Goal: Task Accomplishment & Management: Use online tool/utility

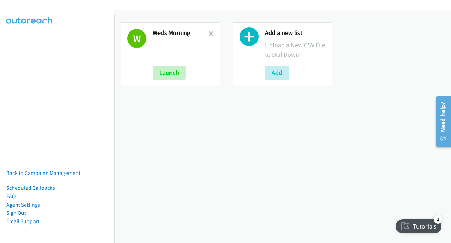
click at [209, 34] on icon at bounding box center [211, 34] width 5 height 5
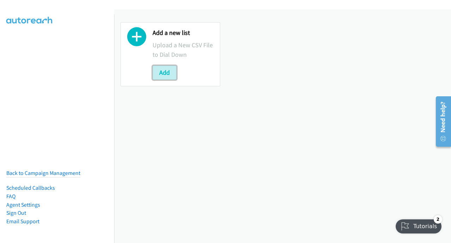
click at [166, 71] on button "Add" at bounding box center [165, 73] width 24 height 14
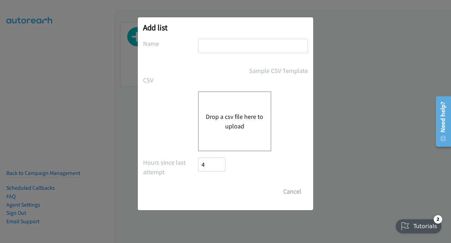
click at [208, 48] on input "text" at bounding box center [253, 46] width 110 height 14
drag, startPoint x: 242, startPoint y: 48, endPoint x: 217, endPoint y: 48, distance: 25.4
click at [217, 48] on input "Weds Morning" at bounding box center [253, 46] width 110 height 14
type input "Weds Avo"
click at [231, 115] on button "Drop a csv file here to upload" at bounding box center [235, 121] width 58 height 19
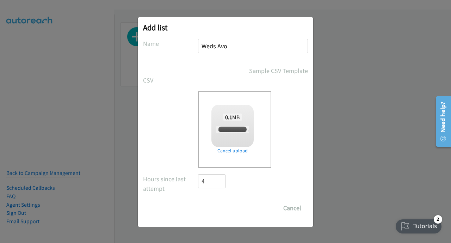
checkbox input "true"
click at [214, 209] on input "Save List" at bounding box center [216, 208] width 37 height 14
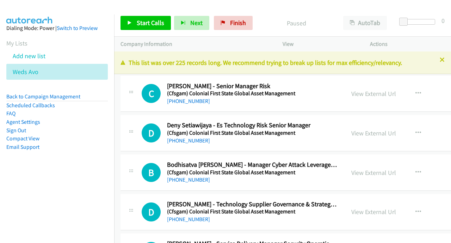
click at [30, 138] on link "Compact View" at bounding box center [22, 138] width 33 height 7
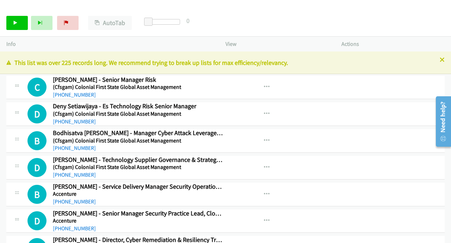
click at [440, 59] on icon at bounding box center [442, 60] width 5 height 5
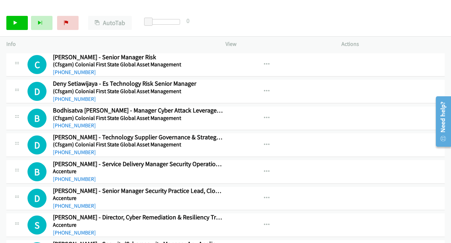
click at [2, 17] on div "Start Calls Pause Next Finish Paused AutoTab AutoTab 0" at bounding box center [225, 23] width 451 height 27
click at [15, 22] on icon at bounding box center [15, 23] width 5 height 5
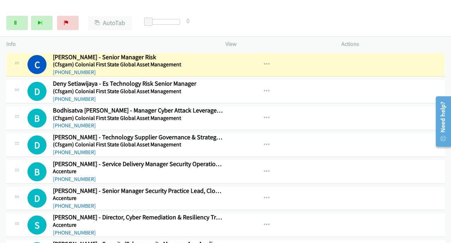
click at [281, 24] on div "Start Calls Pause Next Finish Dialing Chris Doull - Senior Manager Risk AutoTab…" at bounding box center [225, 23] width 451 height 27
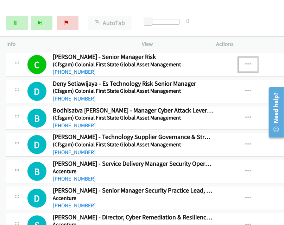
click at [250, 64] on icon "button" at bounding box center [249, 65] width 6 height 6
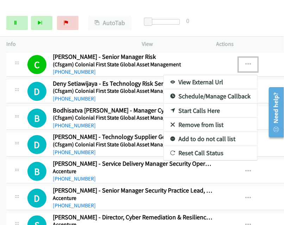
click at [199, 81] on link "View External Url" at bounding box center [211, 82] width 94 height 14
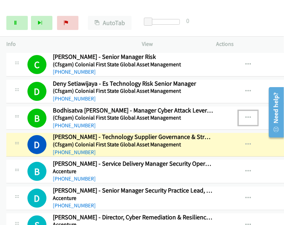
click at [249, 118] on icon "button" at bounding box center [249, 118] width 6 height 6
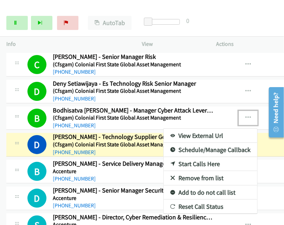
click at [202, 131] on link "View External Url" at bounding box center [211, 136] width 94 height 14
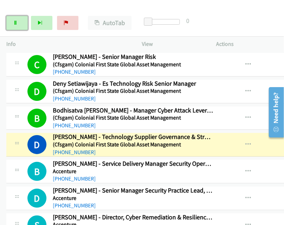
click at [14, 21] on icon at bounding box center [15, 23] width 5 height 5
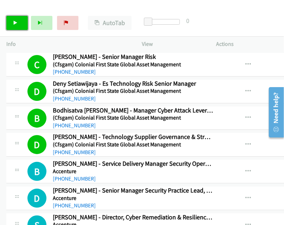
click at [17, 23] on icon at bounding box center [15, 23] width 5 height 5
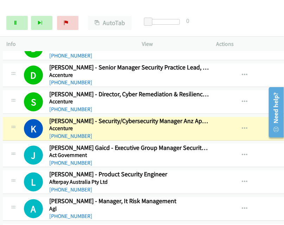
scroll to position [125, 4]
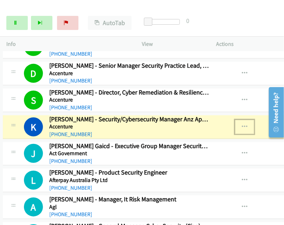
click at [246, 128] on icon "button" at bounding box center [245, 127] width 6 height 6
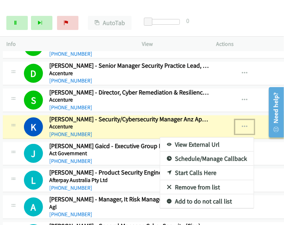
click at [203, 146] on link "View External Url" at bounding box center [207, 144] width 94 height 14
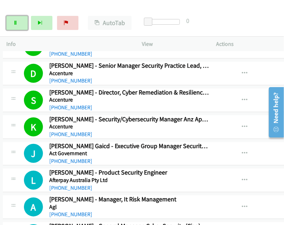
click at [22, 21] on link "Pause" at bounding box center [16, 23] width 21 height 14
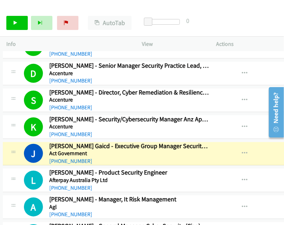
click at [41, 8] on img at bounding box center [29, 12] width 53 height 25
click at [247, 128] on icon "button" at bounding box center [245, 127] width 6 height 6
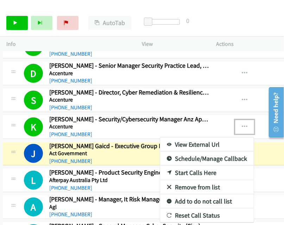
click at [203, 143] on link "View External Url" at bounding box center [207, 144] width 94 height 14
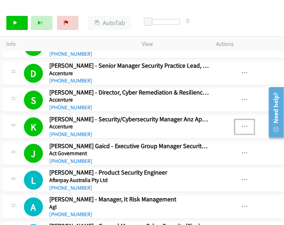
scroll to position [195, 4]
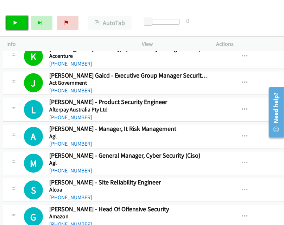
click at [13, 21] on icon at bounding box center [15, 23] width 5 height 5
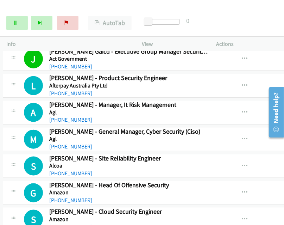
scroll to position [230, 4]
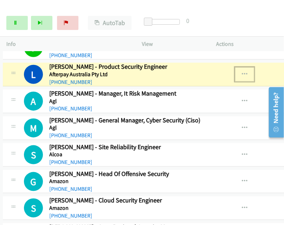
click at [247, 74] on icon "button" at bounding box center [245, 75] width 6 height 6
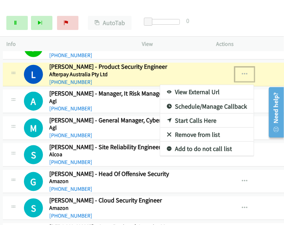
click at [207, 91] on link "View External Url" at bounding box center [207, 92] width 94 height 14
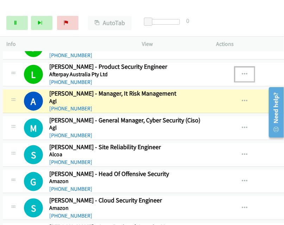
click at [244, 73] on icon "button" at bounding box center [245, 75] width 6 height 6
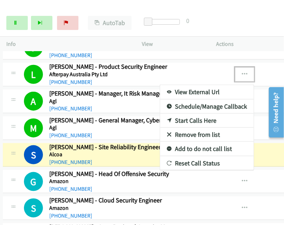
click at [272, 148] on div at bounding box center [142, 112] width 284 height 225
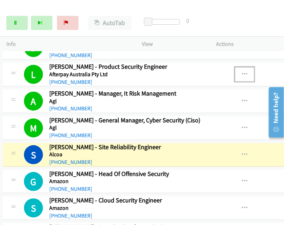
click at [272, 148] on div "View External Url View External Url Schedule/Manage Callback Start Calls Here R…" at bounding box center [272, 154] width 113 height 23
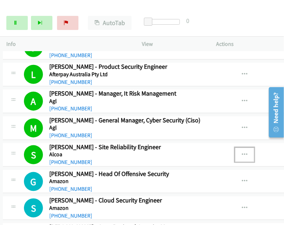
click at [246, 152] on icon "button" at bounding box center [245, 155] width 6 height 6
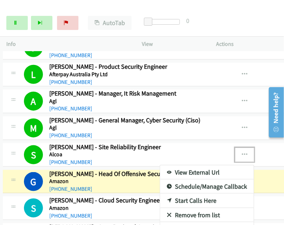
click at [190, 169] on link "View External Url" at bounding box center [207, 172] width 94 height 14
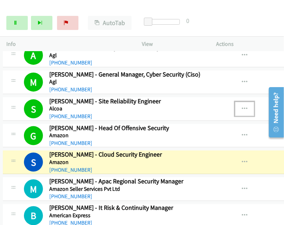
scroll to position [277, 4]
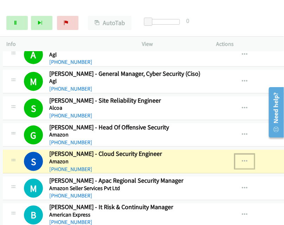
click at [245, 159] on icon "button" at bounding box center [245, 162] width 6 height 6
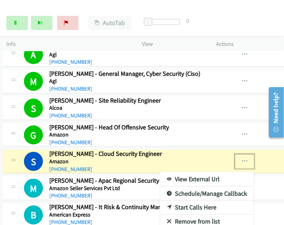
click at [191, 178] on link "View External Url" at bounding box center [207, 179] width 94 height 14
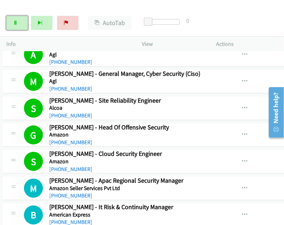
click at [21, 29] on link "Pause" at bounding box center [16, 23] width 21 height 14
click at [15, 23] on icon at bounding box center [15, 23] width 5 height 5
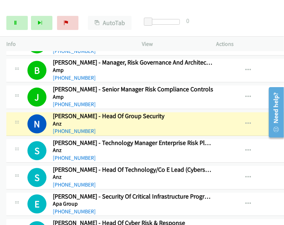
scroll to position [501, 0]
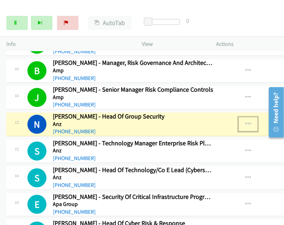
click at [249, 121] on icon "button" at bounding box center [249, 124] width 6 height 6
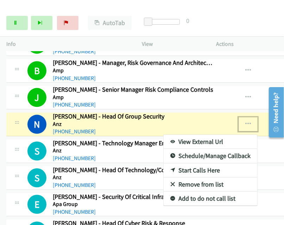
click at [190, 138] on link "View External Url" at bounding box center [211, 142] width 94 height 14
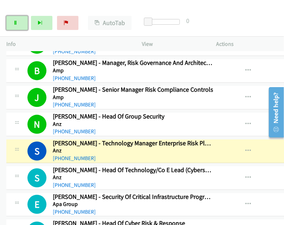
click at [13, 19] on link "Pause" at bounding box center [16, 23] width 21 height 14
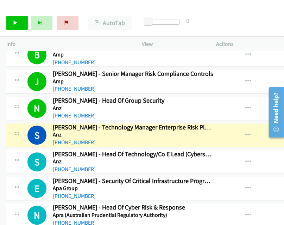
scroll to position [518, 0]
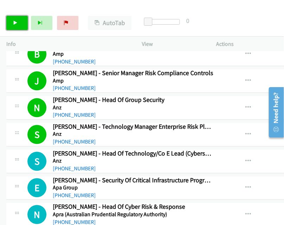
click at [19, 19] on link "Start Calls" at bounding box center [16, 23] width 21 height 14
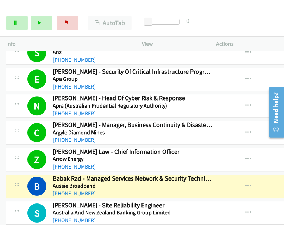
scroll to position [634, 0]
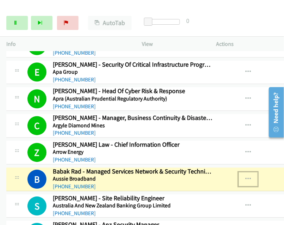
click at [254, 176] on button "button" at bounding box center [248, 179] width 19 height 14
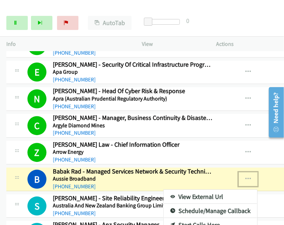
click at [211, 191] on link "View External Url" at bounding box center [211, 197] width 94 height 14
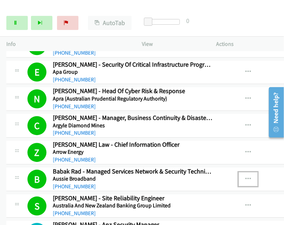
click at [250, 176] on icon "button" at bounding box center [249, 179] width 6 height 6
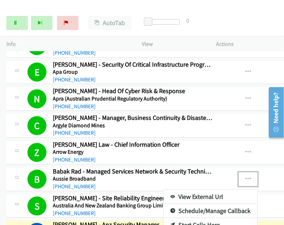
click at [201, 192] on link "View External Url" at bounding box center [211, 197] width 94 height 14
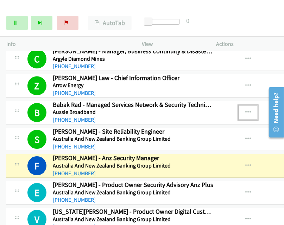
scroll to position [703, 0]
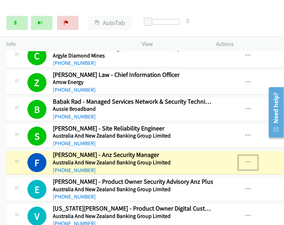
click at [251, 160] on icon "button" at bounding box center [249, 163] width 6 height 6
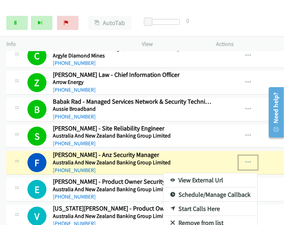
click at [200, 175] on link "View External Url" at bounding box center [211, 180] width 94 height 14
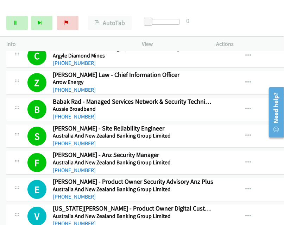
click at [16, 23] on icon at bounding box center [15, 23] width 5 height 5
click at [16, 26] on link "Start Calls" at bounding box center [16, 23] width 21 height 14
click at [276, 33] on div "Start Calls Pause Next Finish Dialing Christine Antoniou - Enterprise Cyber Sec…" at bounding box center [142, 23] width 284 height 27
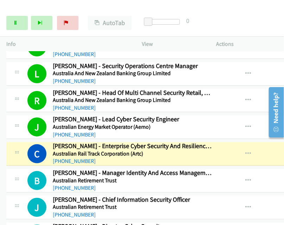
scroll to position [873, 0]
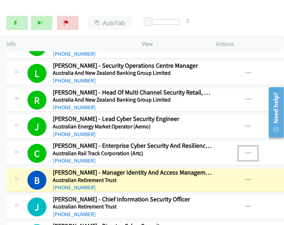
click at [249, 150] on icon "button" at bounding box center [249, 153] width 6 height 6
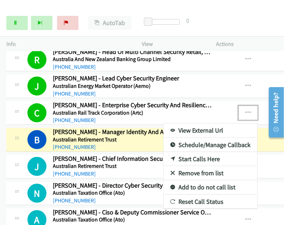
scroll to position [916, 0]
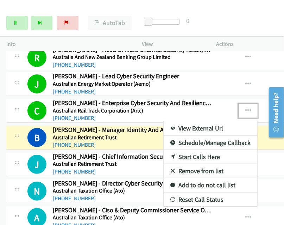
click at [211, 121] on link "View External Url" at bounding box center [211, 128] width 94 height 14
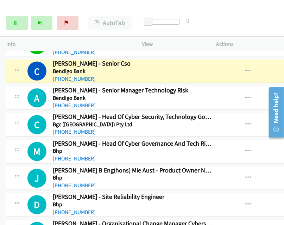
scroll to position [1222, 0]
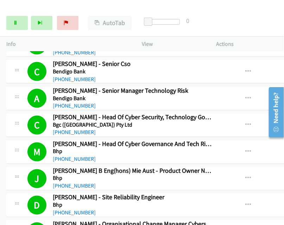
click at [160, 5] on div at bounding box center [139, 13] width 278 height 27
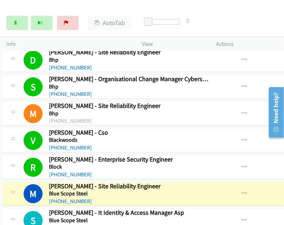
scroll to position [1367, 0]
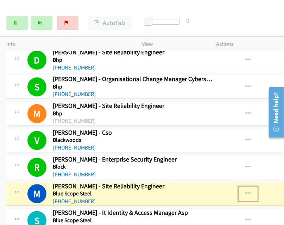
click at [250, 191] on icon "button" at bounding box center [249, 194] width 6 height 6
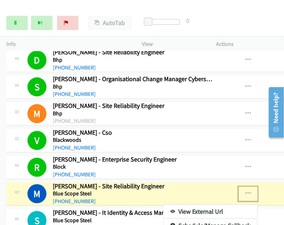
click at [211, 204] on link "View External Url" at bounding box center [211, 211] width 94 height 14
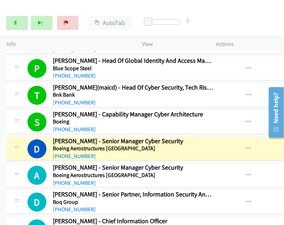
scroll to position [1549, 0]
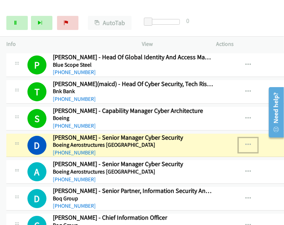
click at [249, 142] on icon "button" at bounding box center [249, 145] width 6 height 6
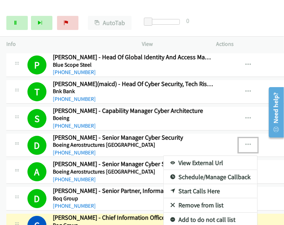
click at [248, 138] on div at bounding box center [142, 112] width 284 height 225
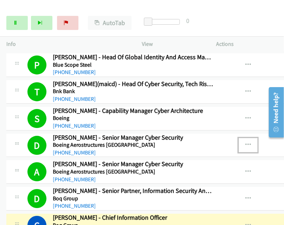
click at [250, 142] on icon "button" at bounding box center [249, 145] width 6 height 6
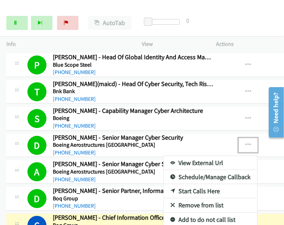
click at [207, 156] on link "View External Url" at bounding box center [211, 163] width 94 height 14
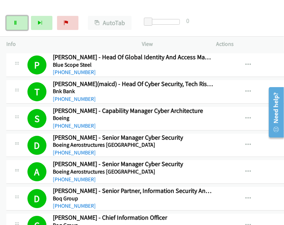
click at [16, 23] on icon at bounding box center [15, 23] width 5 height 5
click at [180, 222] on h5 "Boq Group" at bounding box center [133, 225] width 161 height 7
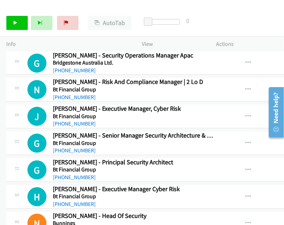
scroll to position [1725, 0]
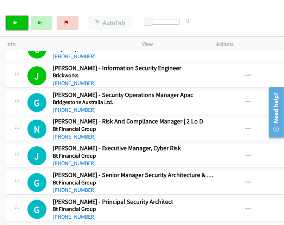
click at [22, 21] on link "Start Calls" at bounding box center [16, 23] width 21 height 14
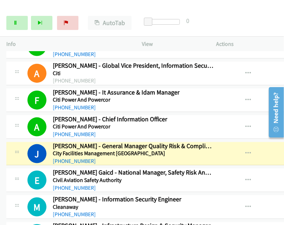
scroll to position [2007, 0]
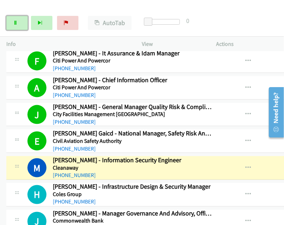
click at [21, 25] on link "Pause" at bounding box center [16, 23] width 21 height 14
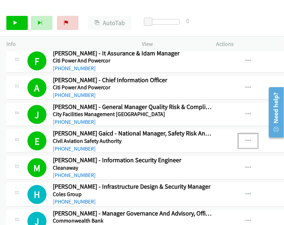
click at [249, 138] on icon "button" at bounding box center [249, 141] width 6 height 6
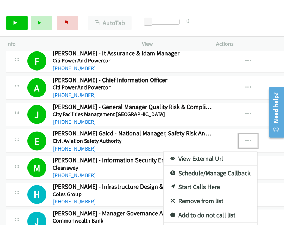
click at [18, 19] on div at bounding box center [142, 112] width 284 height 225
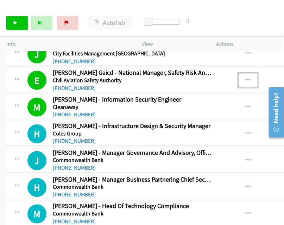
scroll to position [2043, 0]
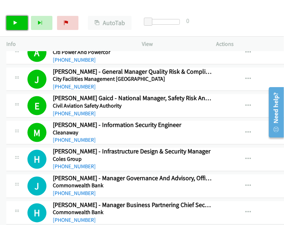
click at [27, 22] on link "Start Calls" at bounding box center [16, 23] width 21 height 14
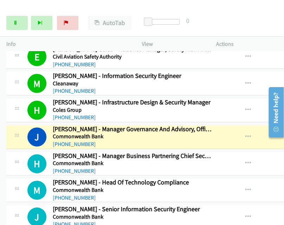
scroll to position [2113, 0]
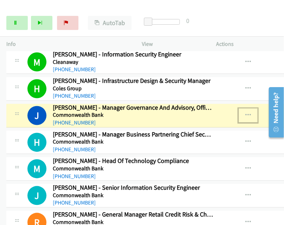
click at [250, 113] on icon "button" at bounding box center [249, 116] width 6 height 6
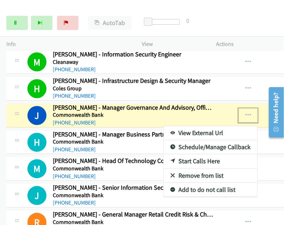
click at [200, 126] on link "View External Url" at bounding box center [211, 133] width 94 height 14
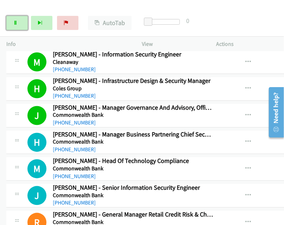
click at [14, 23] on icon at bounding box center [15, 23] width 5 height 5
click at [20, 20] on link "Start Calls" at bounding box center [16, 23] width 21 height 14
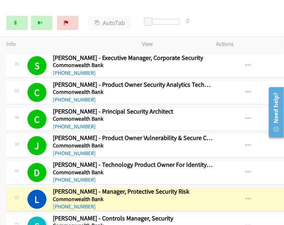
scroll to position [2465, 0]
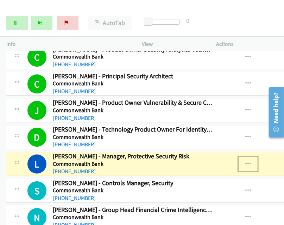
click at [248, 161] on icon "button" at bounding box center [249, 164] width 6 height 6
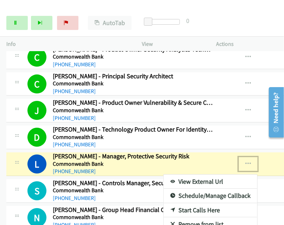
click at [203, 174] on link "View External Url" at bounding box center [211, 181] width 94 height 14
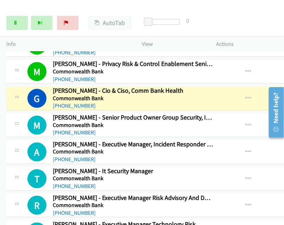
scroll to position [2642, 0]
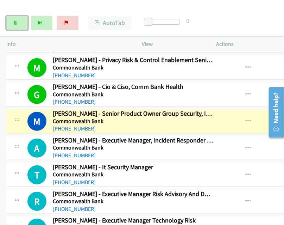
click at [13, 23] on link "Pause" at bounding box center [16, 23] width 21 height 14
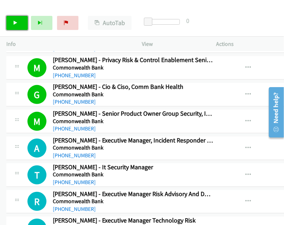
click at [18, 24] on link "Start Calls" at bounding box center [16, 23] width 21 height 14
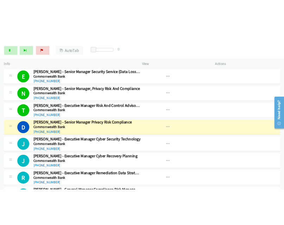
scroll to position [2833, 0]
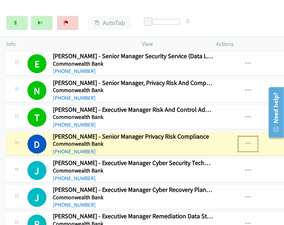
click at [250, 141] on icon "button" at bounding box center [249, 144] width 6 height 6
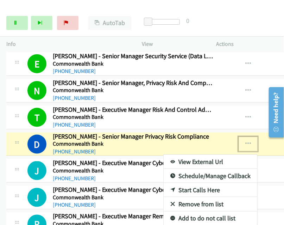
click at [204, 155] on link "View External Url" at bounding box center [211, 162] width 94 height 14
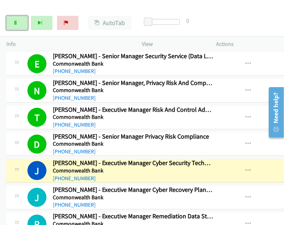
click at [17, 24] on icon at bounding box center [15, 23] width 5 height 5
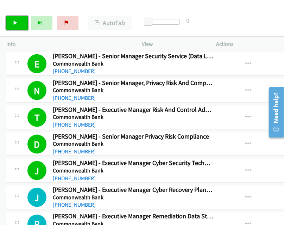
click at [22, 23] on link "Start Calls" at bounding box center [16, 23] width 21 height 14
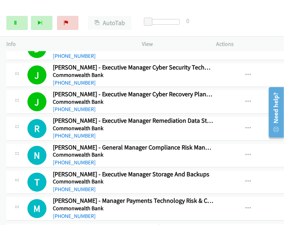
scroll to position [2938, 0]
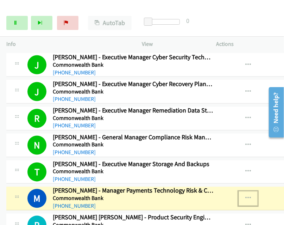
click at [249, 196] on icon "button" at bounding box center [249, 199] width 6 height 6
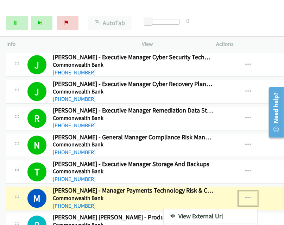
click at [221, 209] on link "View External Url" at bounding box center [211, 216] width 94 height 14
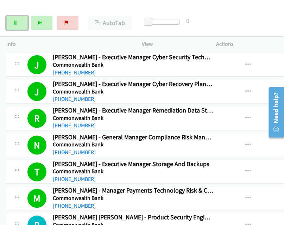
click at [14, 22] on icon at bounding box center [15, 23] width 5 height 5
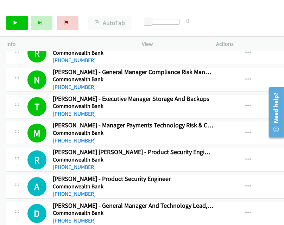
scroll to position [3009, 0]
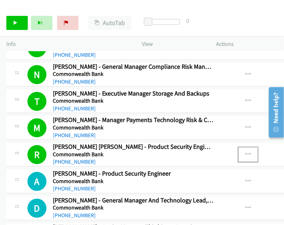
click at [248, 152] on icon "button" at bounding box center [249, 155] width 6 height 6
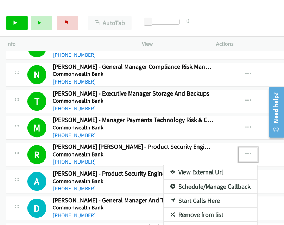
click at [191, 165] on link "View External Url" at bounding box center [211, 172] width 94 height 14
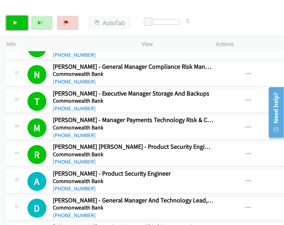
click at [20, 24] on link "Start Calls" at bounding box center [16, 23] width 21 height 14
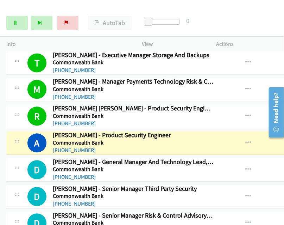
scroll to position [3079, 0]
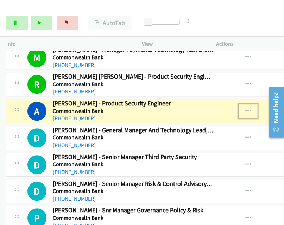
click at [248, 108] on icon "button" at bounding box center [249, 111] width 6 height 6
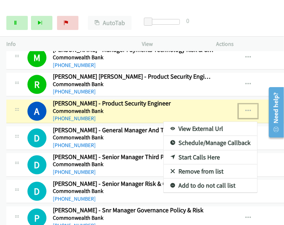
click at [196, 122] on link "View External Url" at bounding box center [211, 129] width 94 height 14
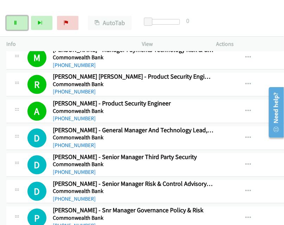
click at [17, 21] on icon at bounding box center [15, 23] width 5 height 5
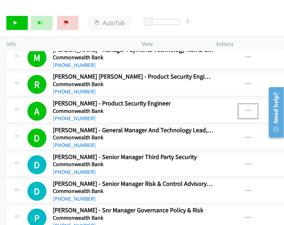
click at [249, 108] on icon "button" at bounding box center [249, 111] width 6 height 6
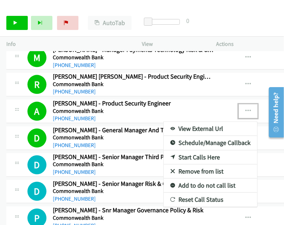
click at [250, 95] on div at bounding box center [142, 112] width 284 height 225
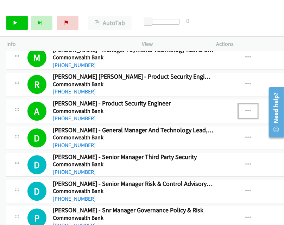
click at [249, 108] on icon "button" at bounding box center [249, 111] width 6 height 6
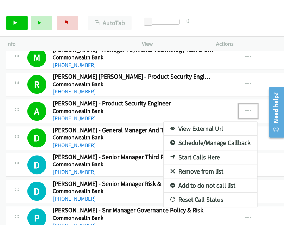
click at [210, 122] on link "View External Url" at bounding box center [211, 129] width 94 height 14
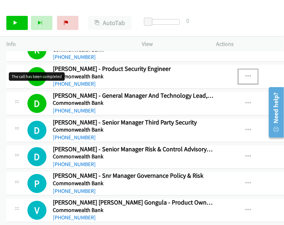
scroll to position [3115, 0]
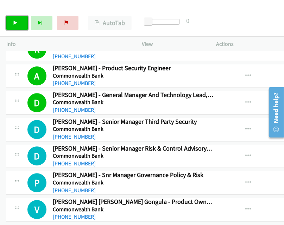
click at [12, 21] on link "Start Calls" at bounding box center [16, 23] width 21 height 14
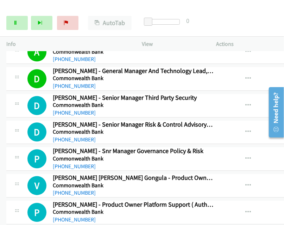
scroll to position [3150, 0]
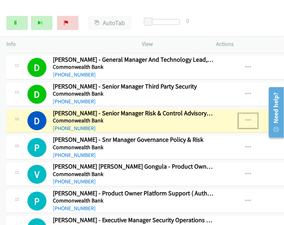
click at [250, 118] on icon "button" at bounding box center [249, 121] width 6 height 6
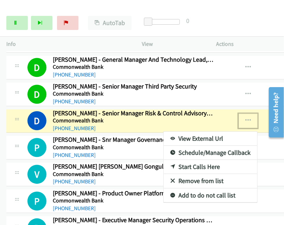
click at [197, 131] on link "View External Url" at bounding box center [211, 138] width 94 height 14
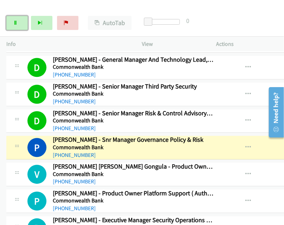
click at [13, 21] on icon at bounding box center [15, 23] width 5 height 5
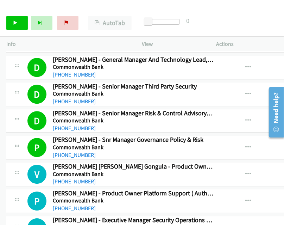
drag, startPoint x: 178, startPoint y: 205, endPoint x: 152, endPoint y: 193, distance: 28.8
click at [178, 216] on h2 "[PERSON_NAME] - Executive Manager Security Operations Centre" at bounding box center [133, 220] width 161 height 8
click at [21, 24] on link "Start Calls" at bounding box center [16, 23] width 21 height 14
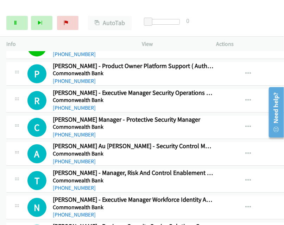
scroll to position [3291, 0]
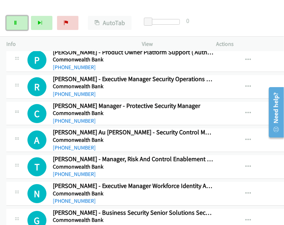
click at [19, 22] on link "Pause" at bounding box center [16, 23] width 21 height 14
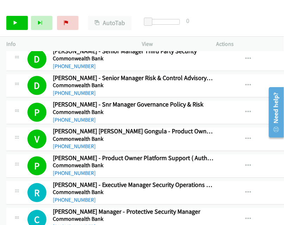
scroll to position [3150, 0]
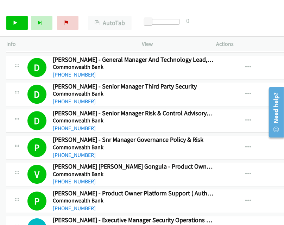
click at [205, 224] on h5 "Commonwealth Bank" at bounding box center [133, 227] width 161 height 7
click at [16, 20] on link "Start Calls" at bounding box center [16, 23] width 21 height 14
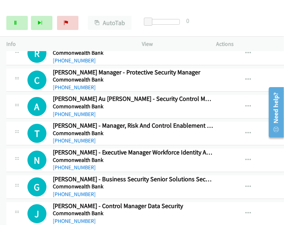
scroll to position [3326, 0]
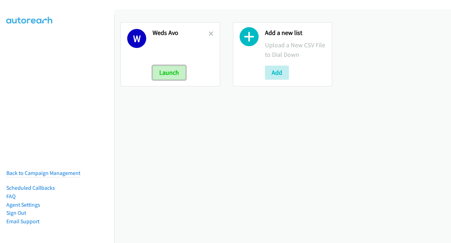
click at [169, 69] on button "Launch" at bounding box center [169, 73] width 33 height 14
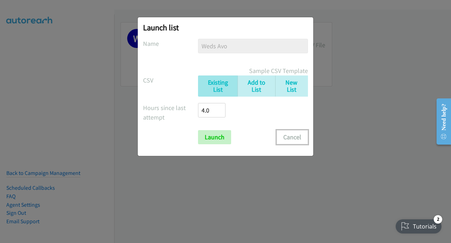
click at [293, 136] on button "Cancel" at bounding box center [292, 137] width 31 height 14
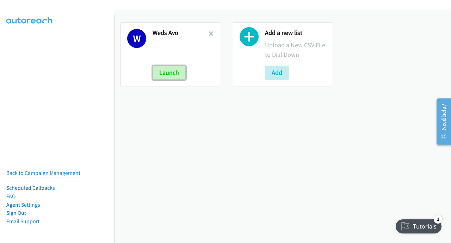
click at [164, 72] on button "Launch" at bounding box center [169, 73] width 33 height 14
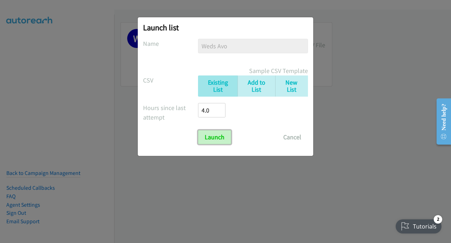
click at [217, 139] on input "Launch" at bounding box center [214, 137] width 33 height 14
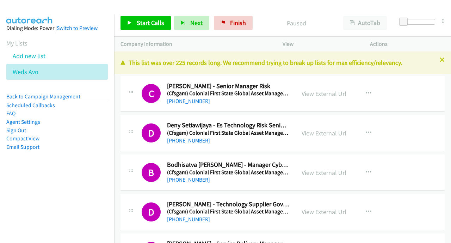
click at [25, 137] on link "Compact View" at bounding box center [22, 138] width 33 height 7
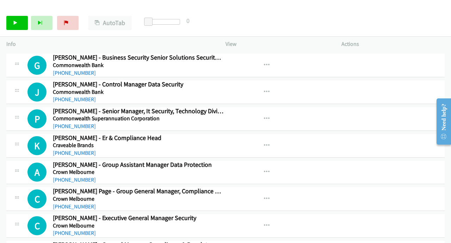
scroll to position [3454, 0]
